Goal: Book appointment/travel/reservation

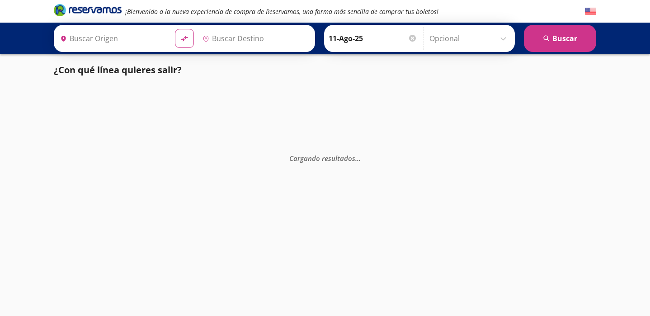
type input "[GEOGRAPHIC_DATA], [GEOGRAPHIC_DATA]"
type input "Ixtapa, [GEOGRAPHIC_DATA]"
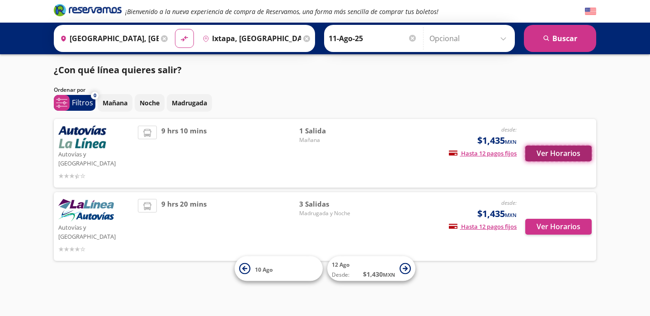
click at [538, 150] on button "Ver Horarios" at bounding box center [559, 154] width 66 height 16
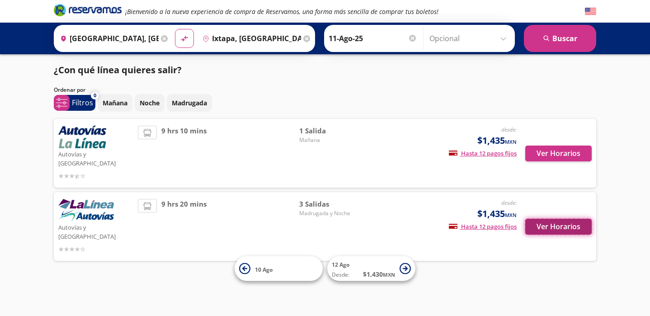
click at [552, 219] on button "Ver Horarios" at bounding box center [559, 227] width 66 height 16
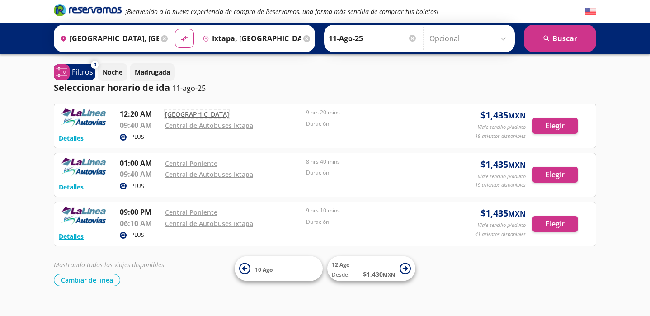
click at [200, 113] on link "[GEOGRAPHIC_DATA]" at bounding box center [197, 114] width 64 height 9
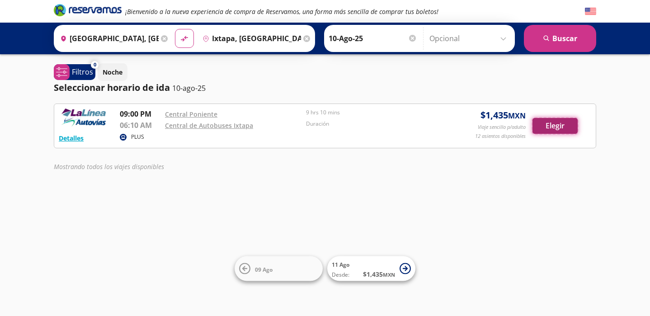
click at [552, 123] on button "Elegir" at bounding box center [555, 126] width 45 height 16
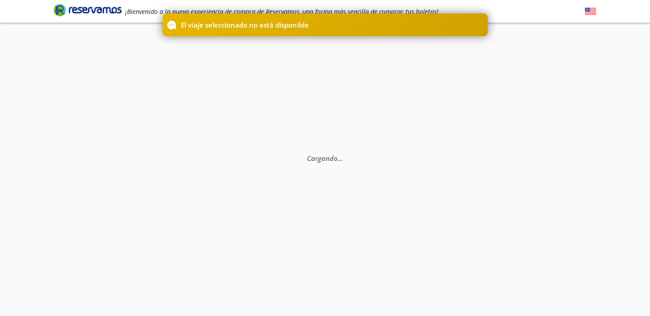
click at [197, 25] on p "El viaje seleccionado no está disponible" at bounding box center [245, 25] width 128 height 10
